Goal: Transaction & Acquisition: Purchase product/service

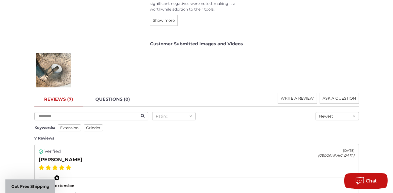
scroll to position [705, 0]
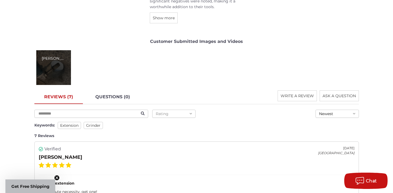
click at [59, 72] on div "[PERSON_NAME]" at bounding box center [53, 67] width 35 height 35
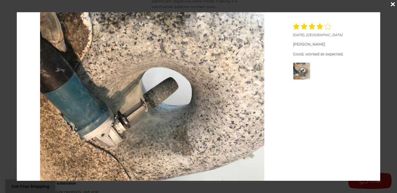
click at [154, 110] on img at bounding box center [152, 96] width 224 height 168
click at [392, 5] on icon "Close" at bounding box center [393, 4] width 4 height 6
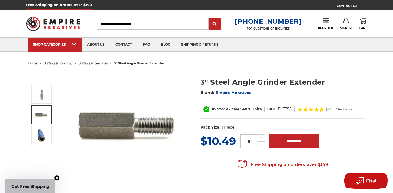
scroll to position [27, 0]
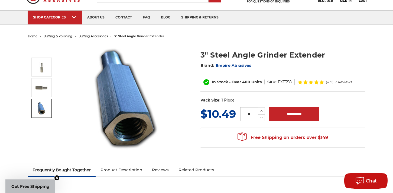
click at [42, 111] on img at bounding box center [42, 108] width 14 height 14
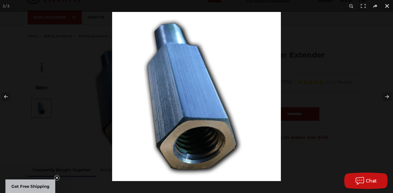
click at [386, 7] on button at bounding box center [387, 6] width 12 height 12
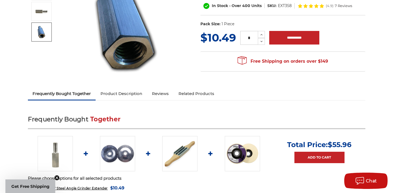
scroll to position [108, 0]
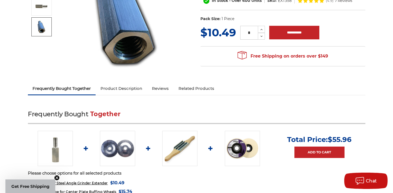
click at [118, 88] on link "Product Description" at bounding box center [121, 88] width 51 height 12
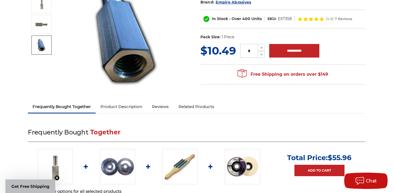
scroll to position [0, 0]
